Goal: Navigation & Orientation: Find specific page/section

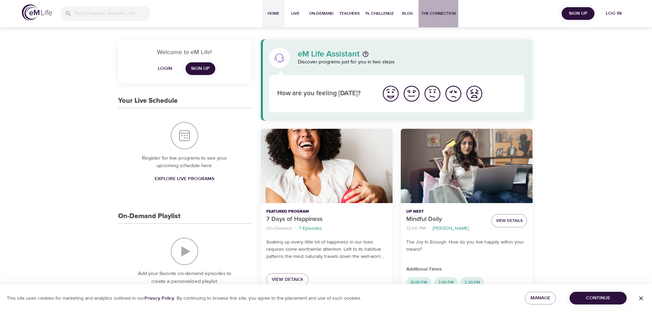
click at [443, 10] on span "The Connection" at bounding box center [439, 13] width 34 height 7
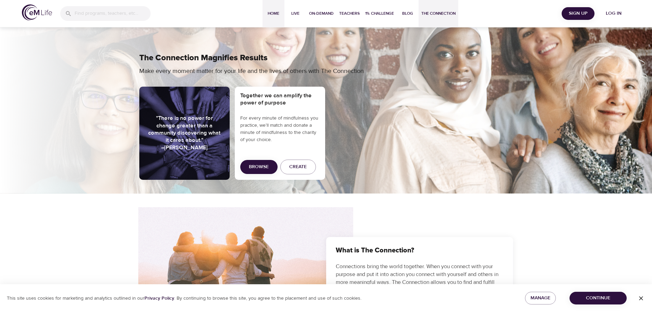
click at [274, 10] on span "Home" at bounding box center [273, 13] width 16 height 7
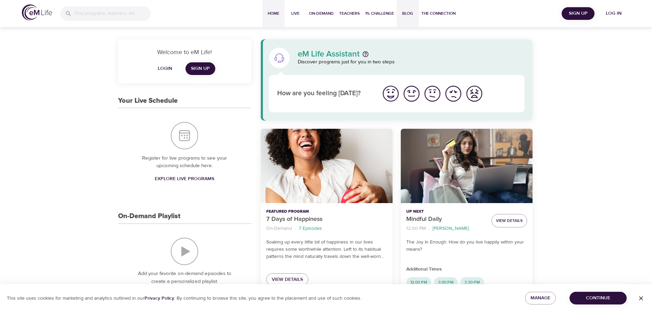
click at [403, 14] on span "Blog" at bounding box center [408, 13] width 16 height 7
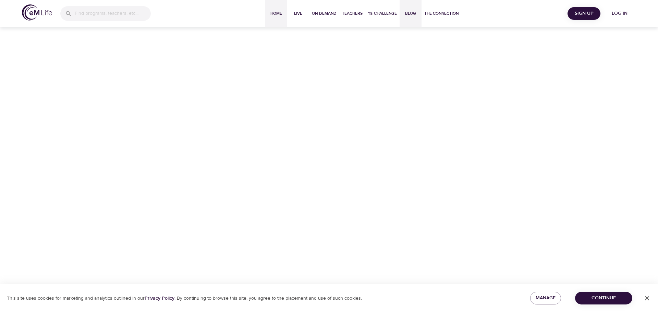
click at [274, 14] on span "Home" at bounding box center [276, 13] width 16 height 7
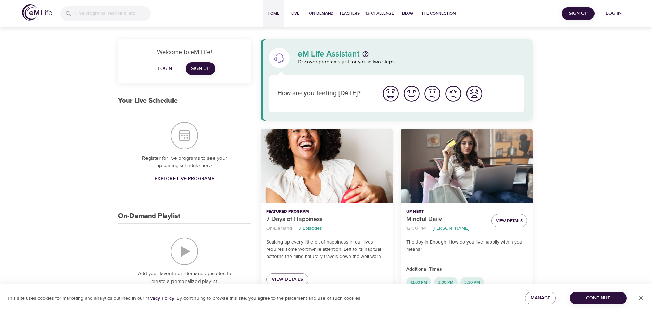
click at [600, 302] on span "Continue" at bounding box center [598, 298] width 46 height 9
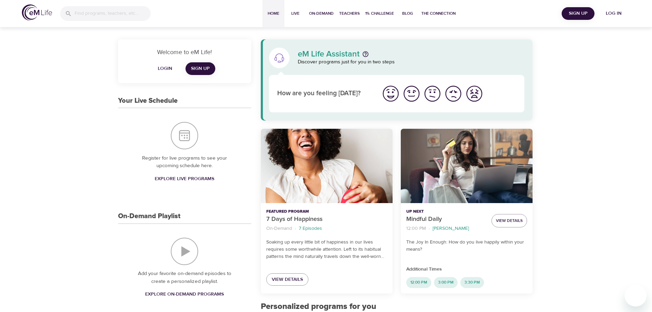
click at [28, 14] on img at bounding box center [37, 12] width 30 height 16
